Goal: Navigation & Orientation: Understand site structure

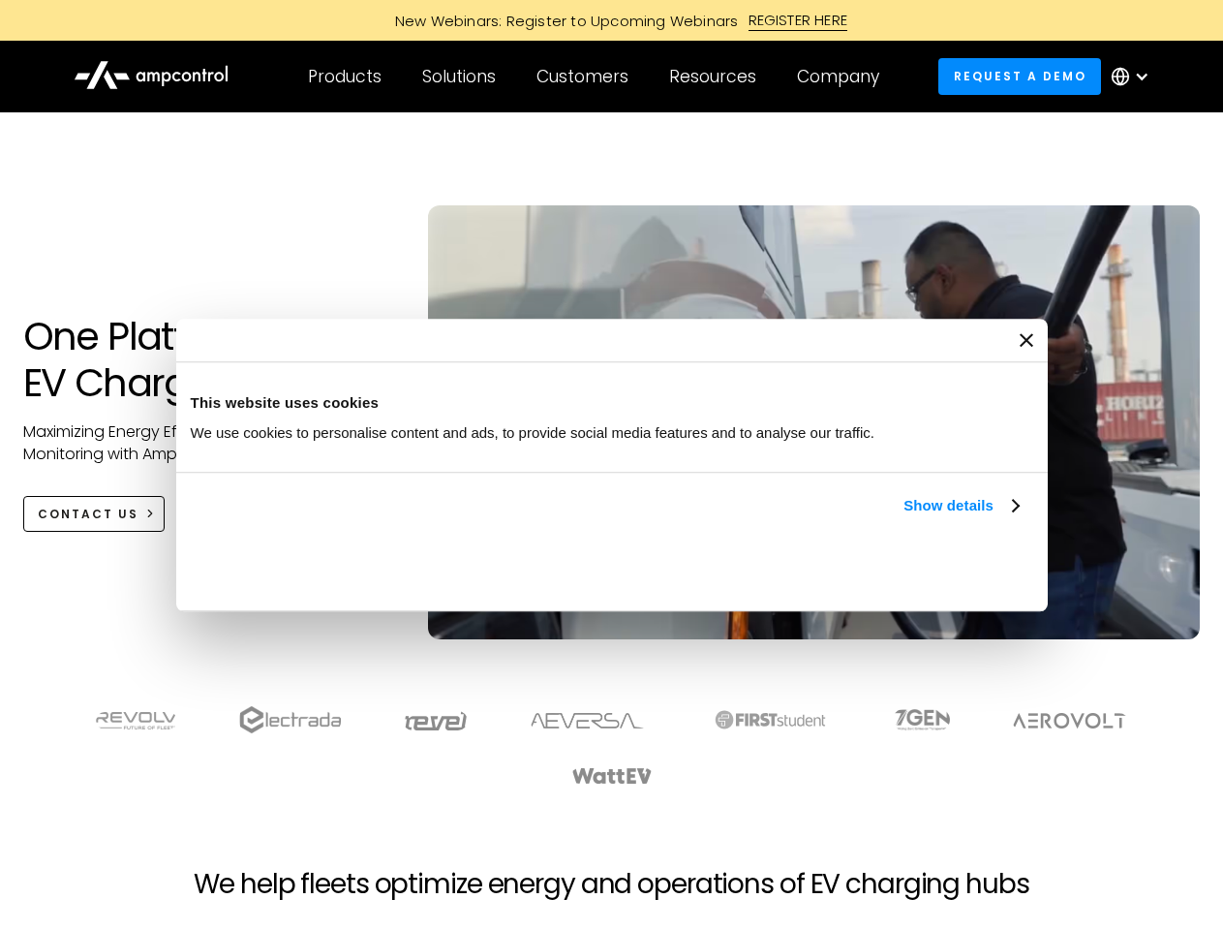
click at [904, 517] on link "Show details" at bounding box center [961, 505] width 114 height 23
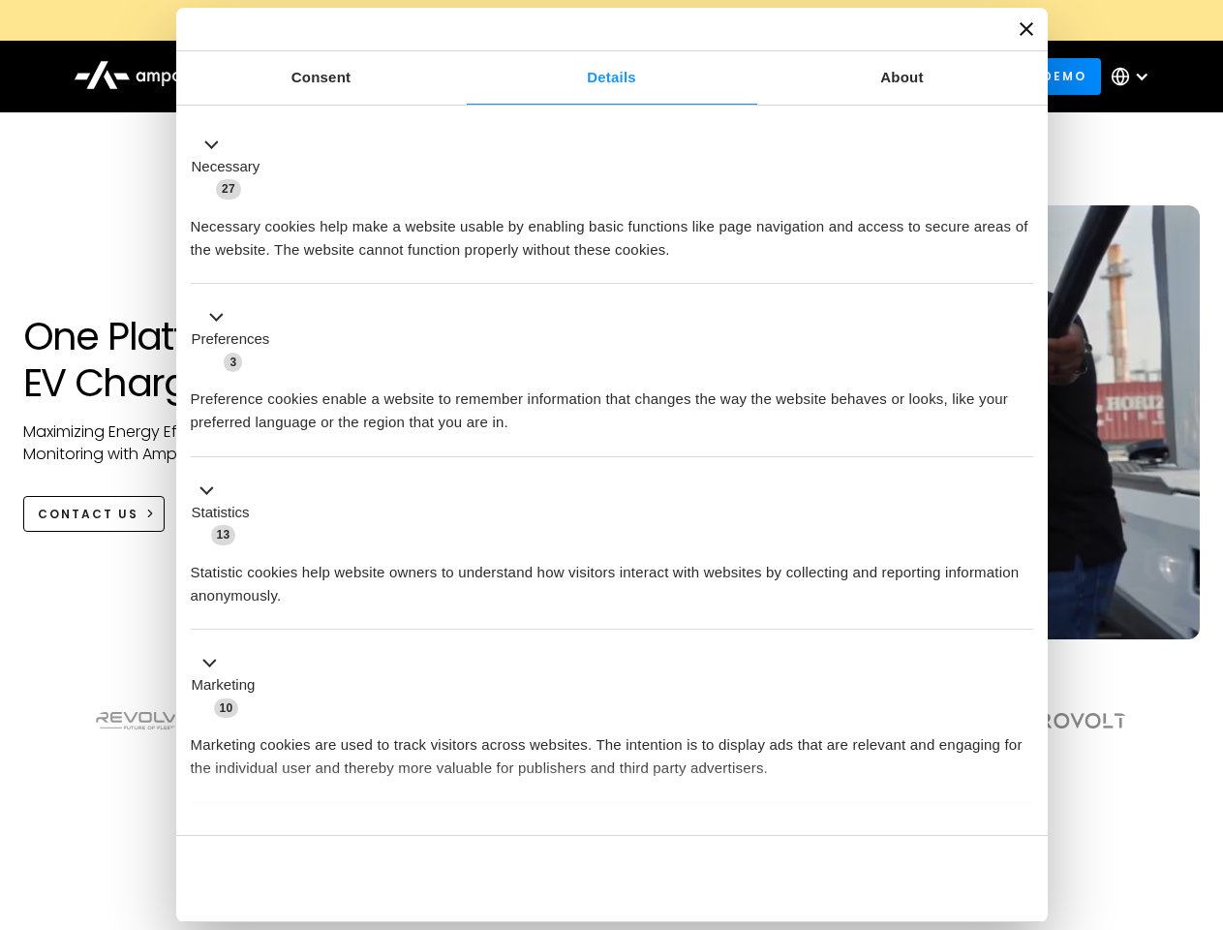
click at [1021, 802] on ul "Necessary 27 Necessary cookies help make a website usable by enabling basic fun…" at bounding box center [611, 510] width 861 height 798
click at [1202, 781] on section at bounding box center [611, 746] width 1223 height 120
click at [596, 77] on div "Customers" at bounding box center [583, 76] width 92 height 21
click at [344, 77] on div "Products" at bounding box center [345, 76] width 74 height 21
click at [460, 77] on div "Solutions" at bounding box center [459, 76] width 74 height 21
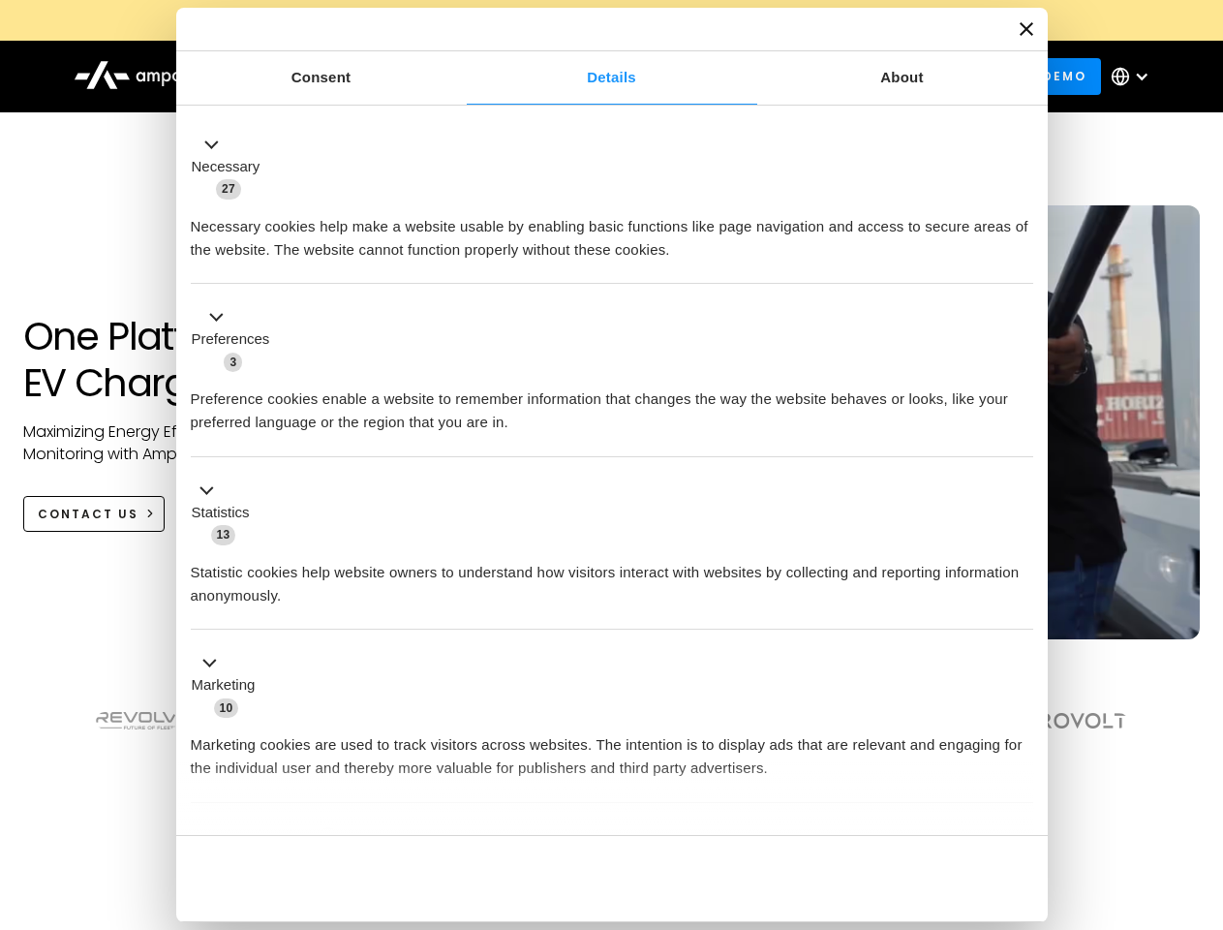
click at [586, 77] on div "Customers" at bounding box center [583, 76] width 92 height 21
click at [717, 77] on div "Resources" at bounding box center [712, 76] width 87 height 21
click at [845, 77] on div "Company" at bounding box center [838, 76] width 82 height 21
click at [1135, 77] on div at bounding box center [1141, 76] width 15 height 15
